Goal: Task Accomplishment & Management: Use online tool/utility

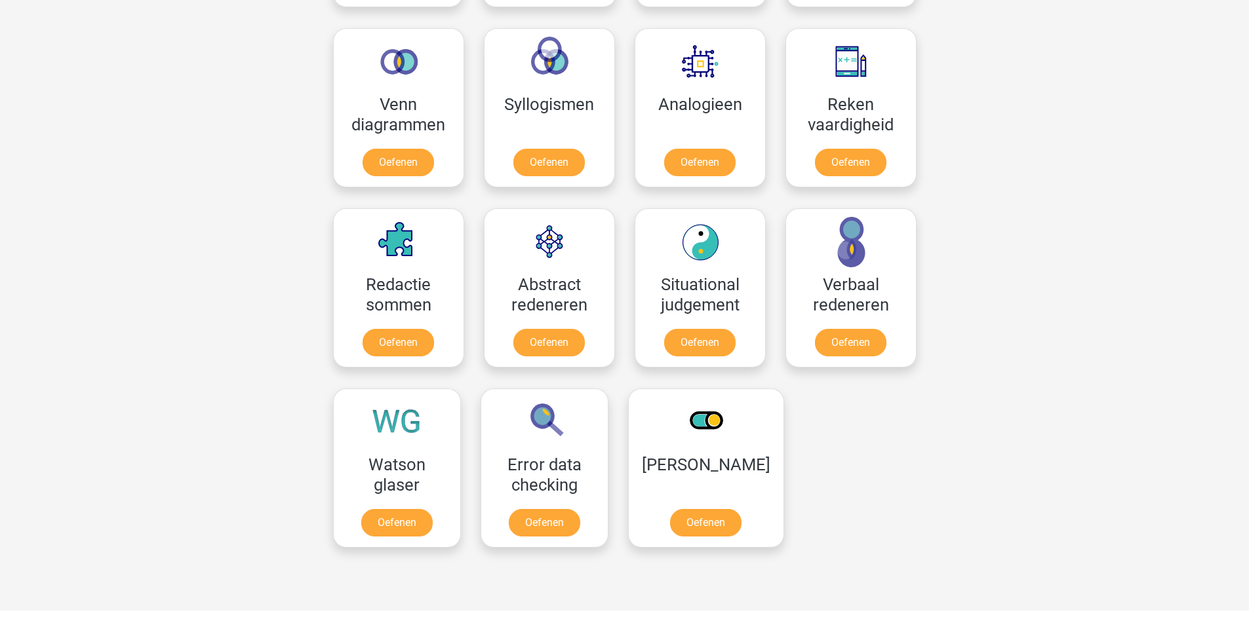
scroll to position [787, 0]
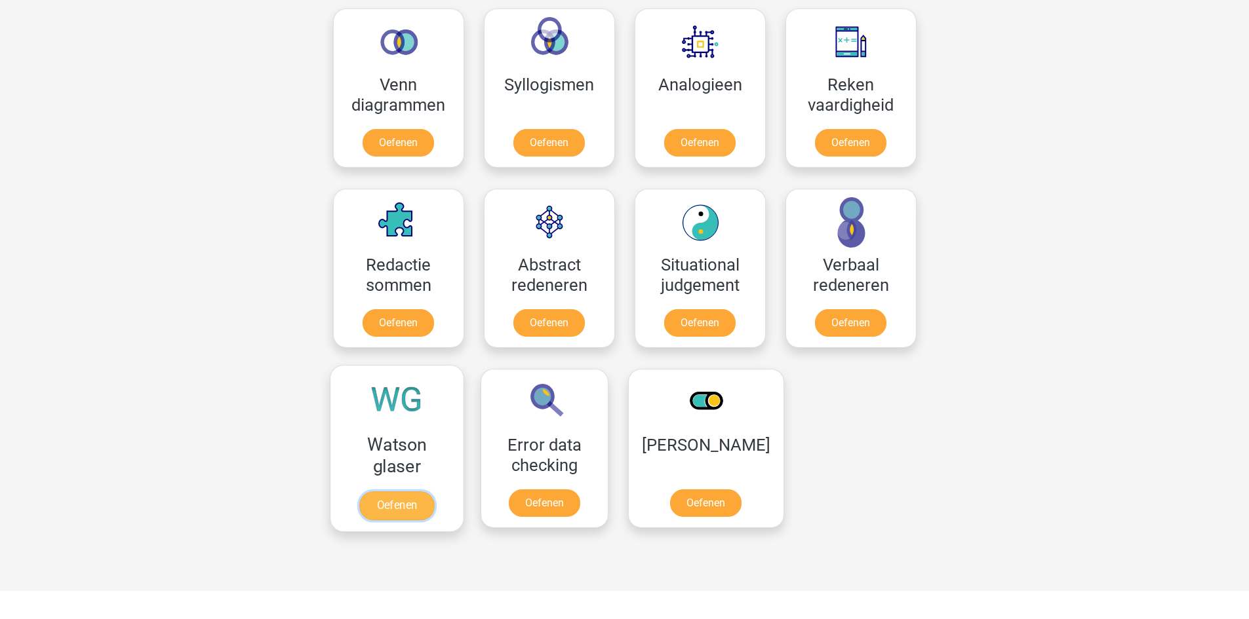
click at [402, 494] on link "Oefenen" at bounding box center [396, 506] width 75 height 29
click at [391, 492] on link "Oefenen" at bounding box center [396, 506] width 75 height 29
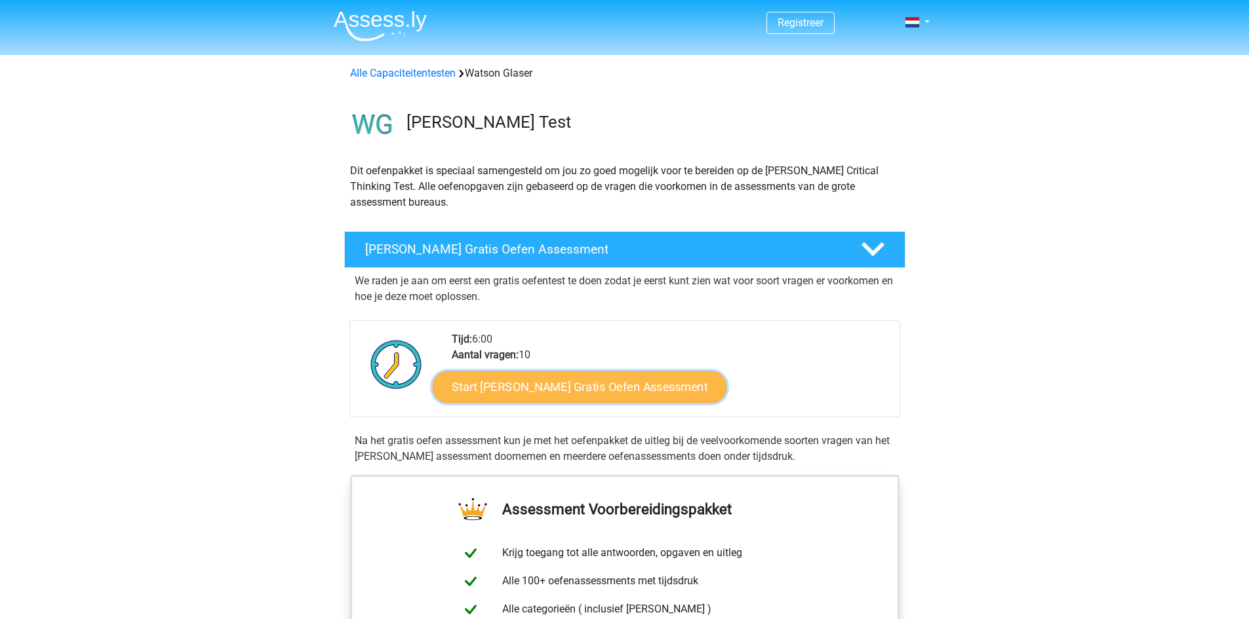
click at [530, 393] on link "Start Watson Glaser Gratis Oefen Assessment" at bounding box center [580, 387] width 294 height 31
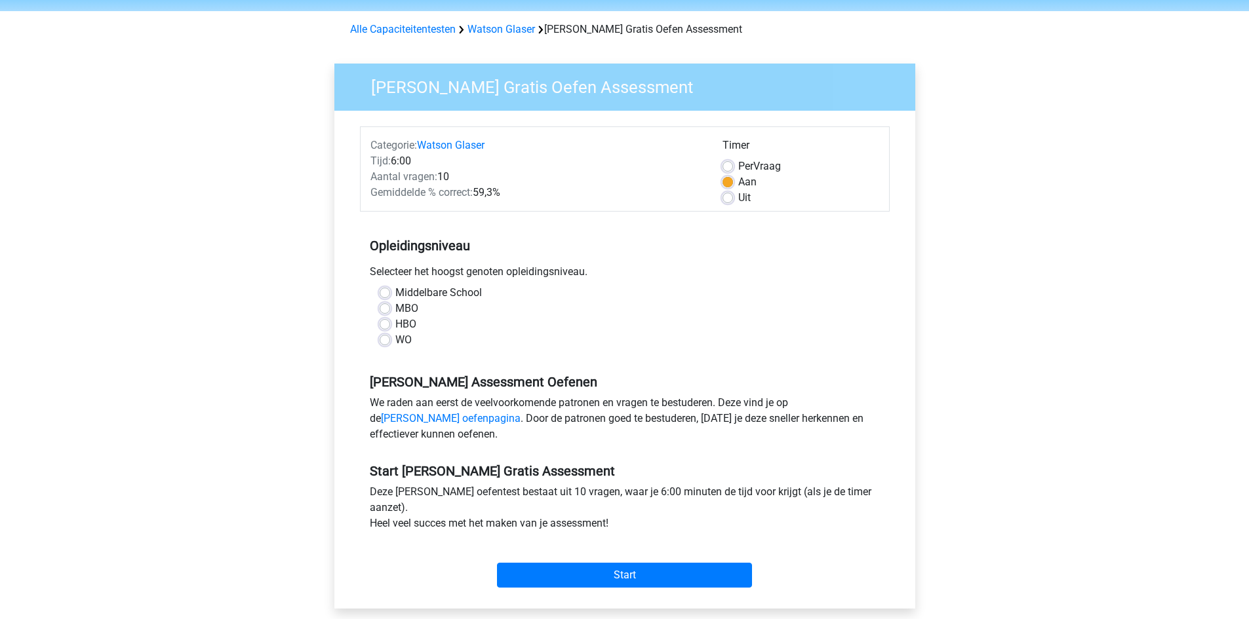
scroll to position [66, 0]
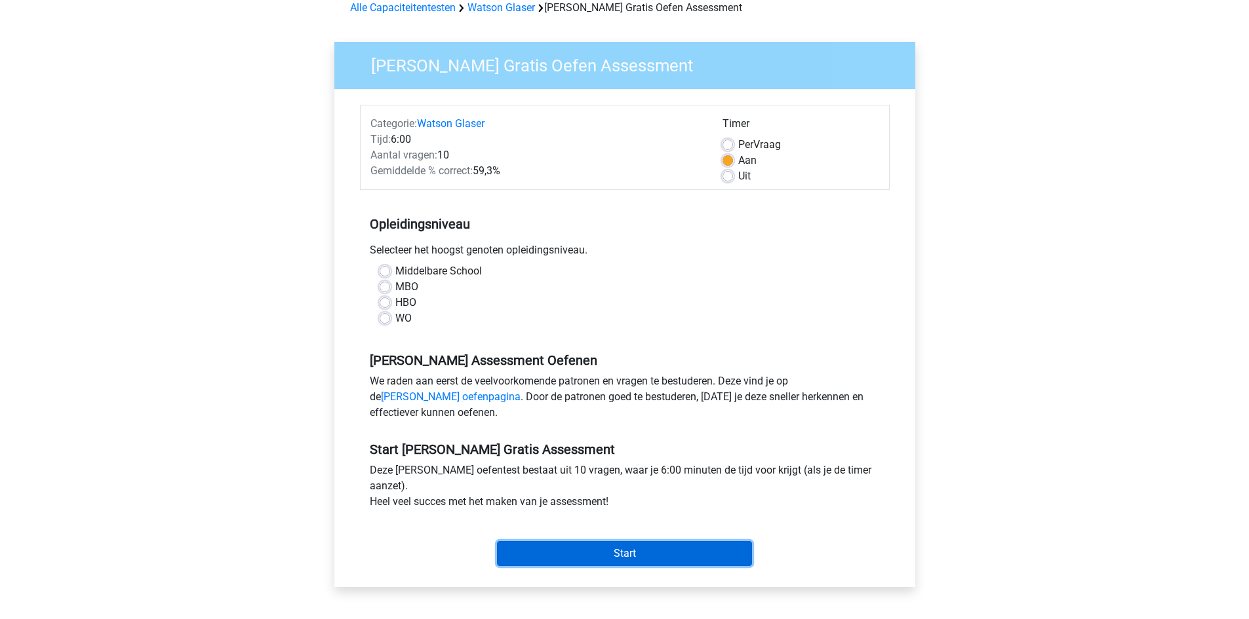
click at [615, 549] on input "Start" at bounding box center [624, 553] width 255 height 25
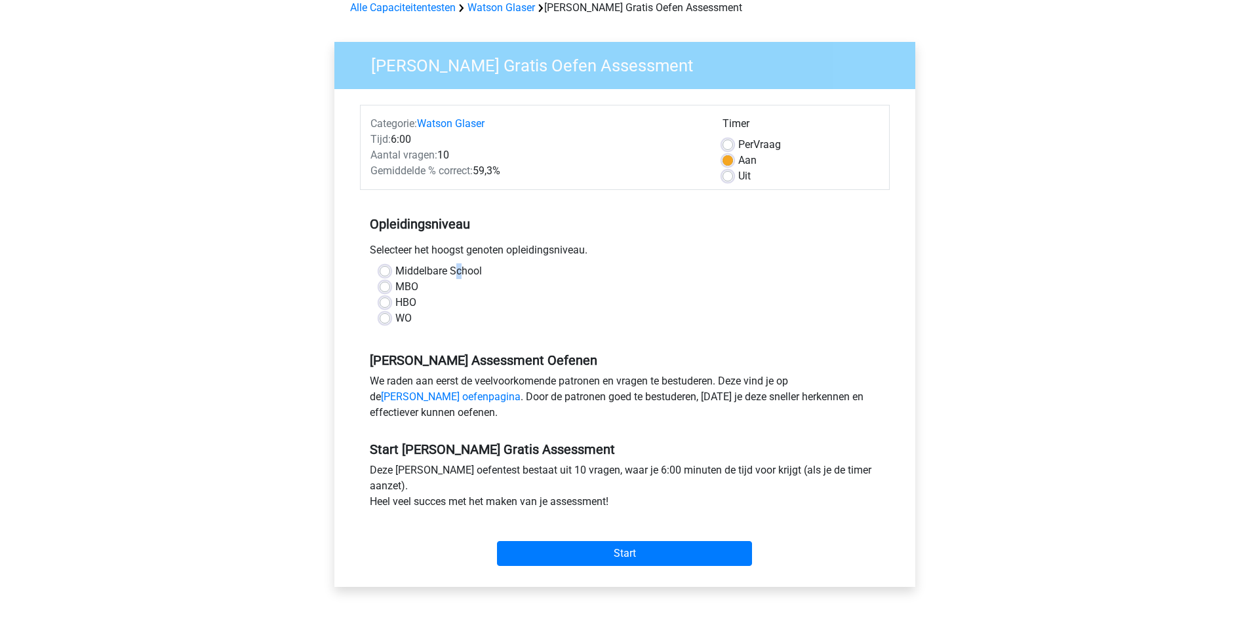
click at [458, 274] on label "Middelbare School" at bounding box center [438, 271] width 87 height 16
click at [410, 288] on label "MBO" at bounding box center [406, 287] width 23 height 16
click at [390, 288] on input "MBO" at bounding box center [385, 285] width 10 height 13
radio input "true"
click at [414, 302] on label "HBO" at bounding box center [405, 303] width 21 height 16
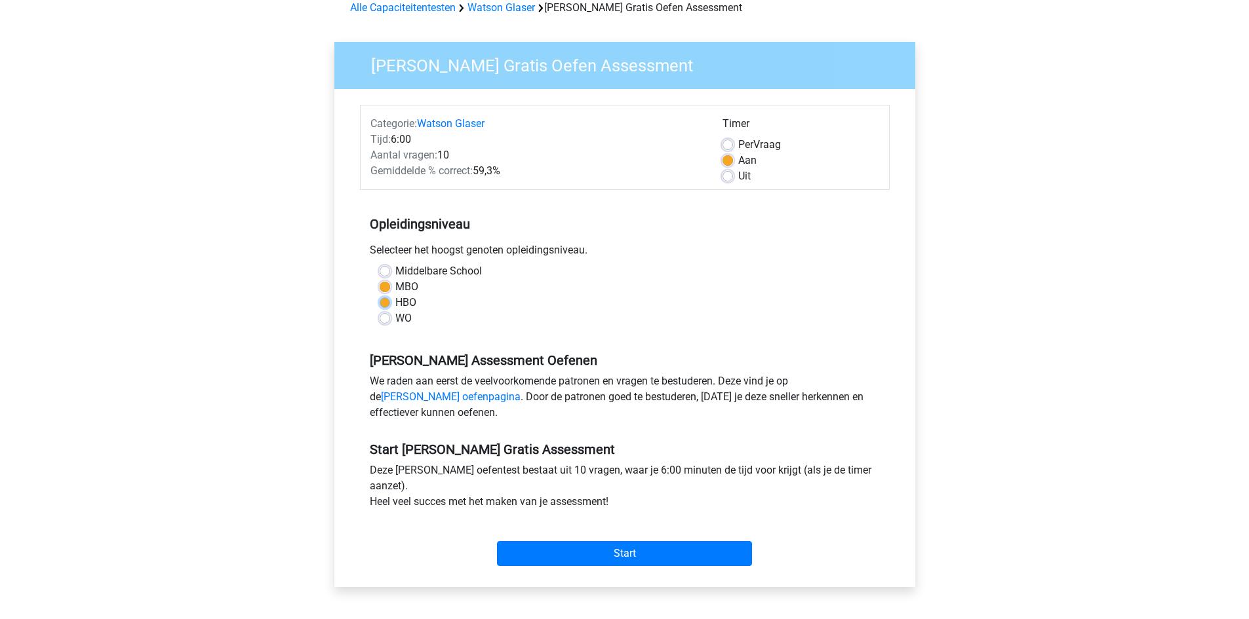
click at [390, 302] on input "HBO" at bounding box center [385, 301] width 10 height 13
radio input "true"
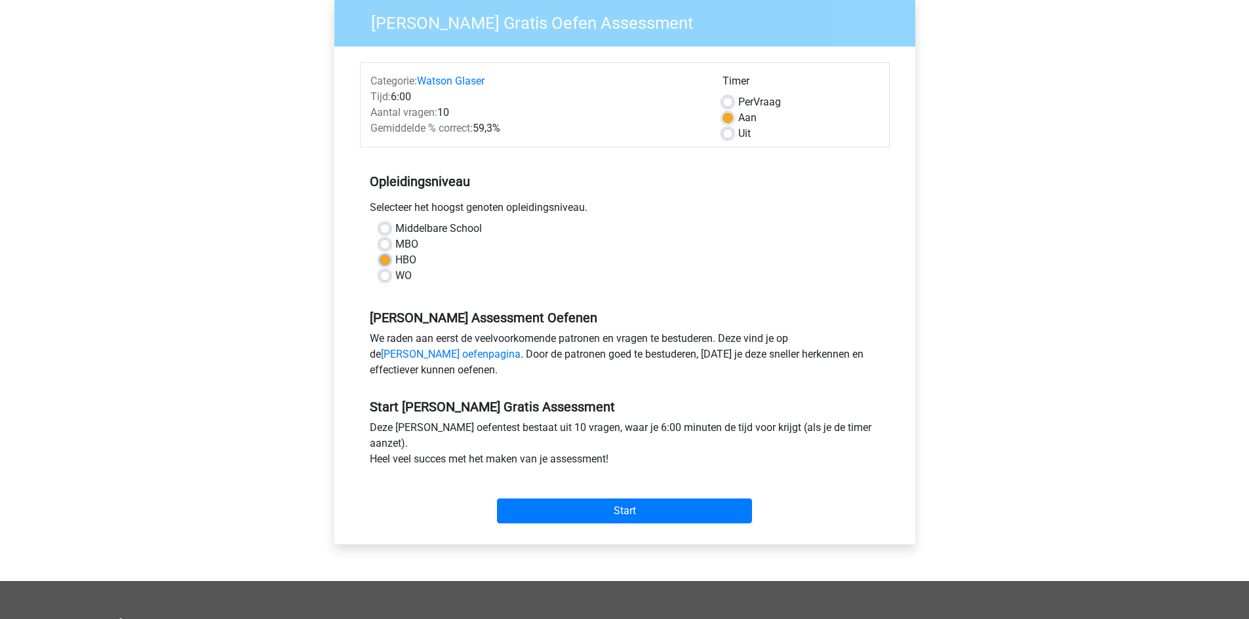
scroll to position [131, 0]
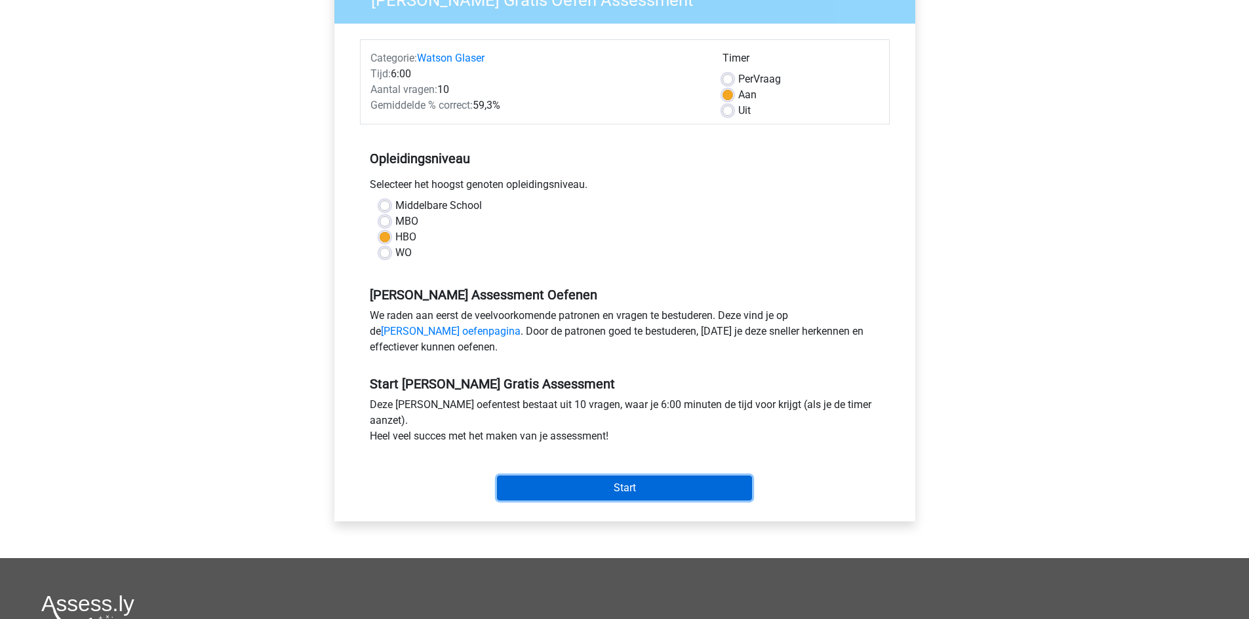
click at [598, 492] on input "Start" at bounding box center [624, 488] width 255 height 25
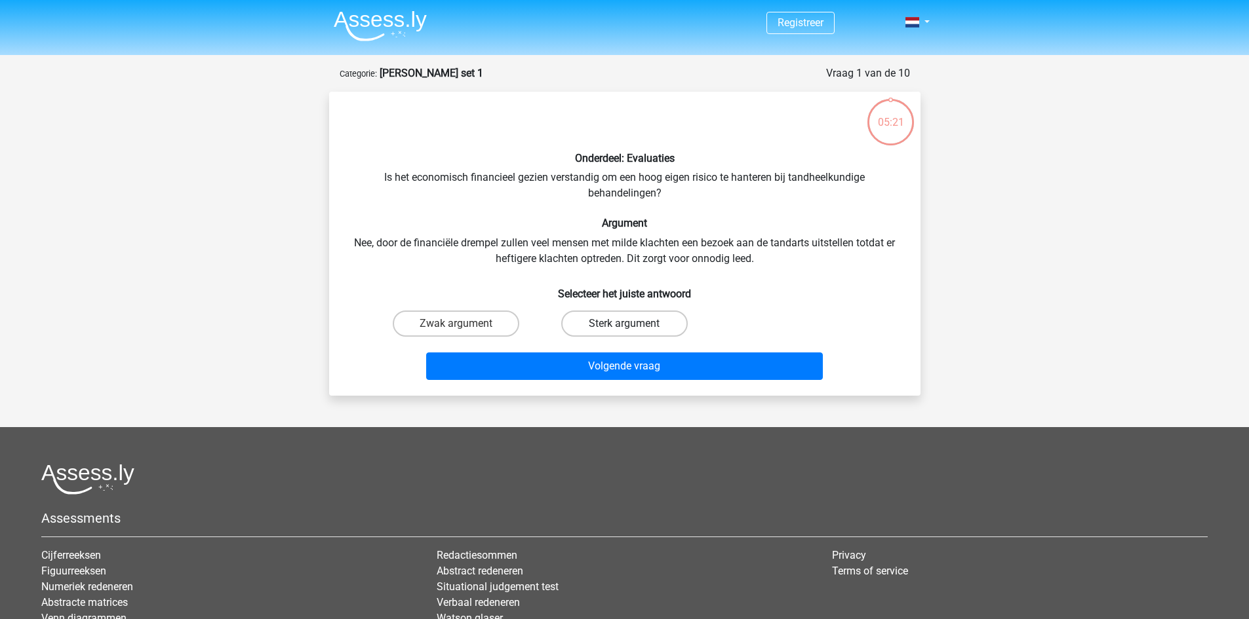
click at [575, 322] on label "Sterk argument" at bounding box center [624, 324] width 127 height 26
click at [624, 324] on input "Sterk argument" at bounding box center [628, 328] width 9 height 9
radio input "true"
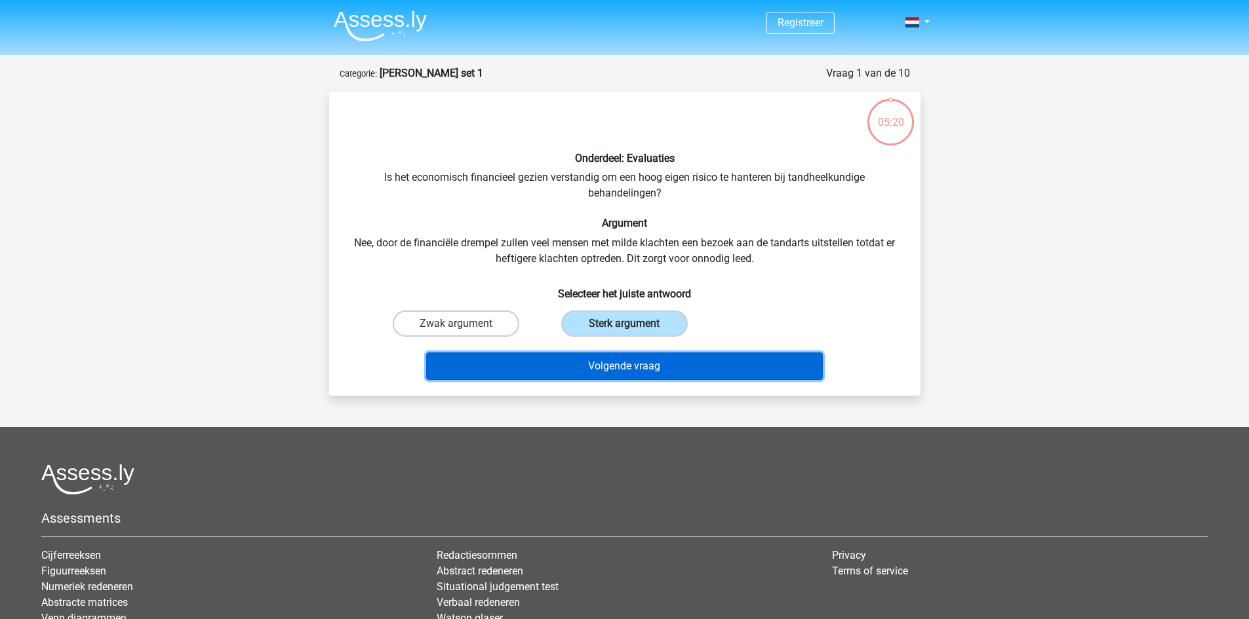
click at [576, 370] on button "Volgende vraag" at bounding box center [624, 367] width 397 height 28
